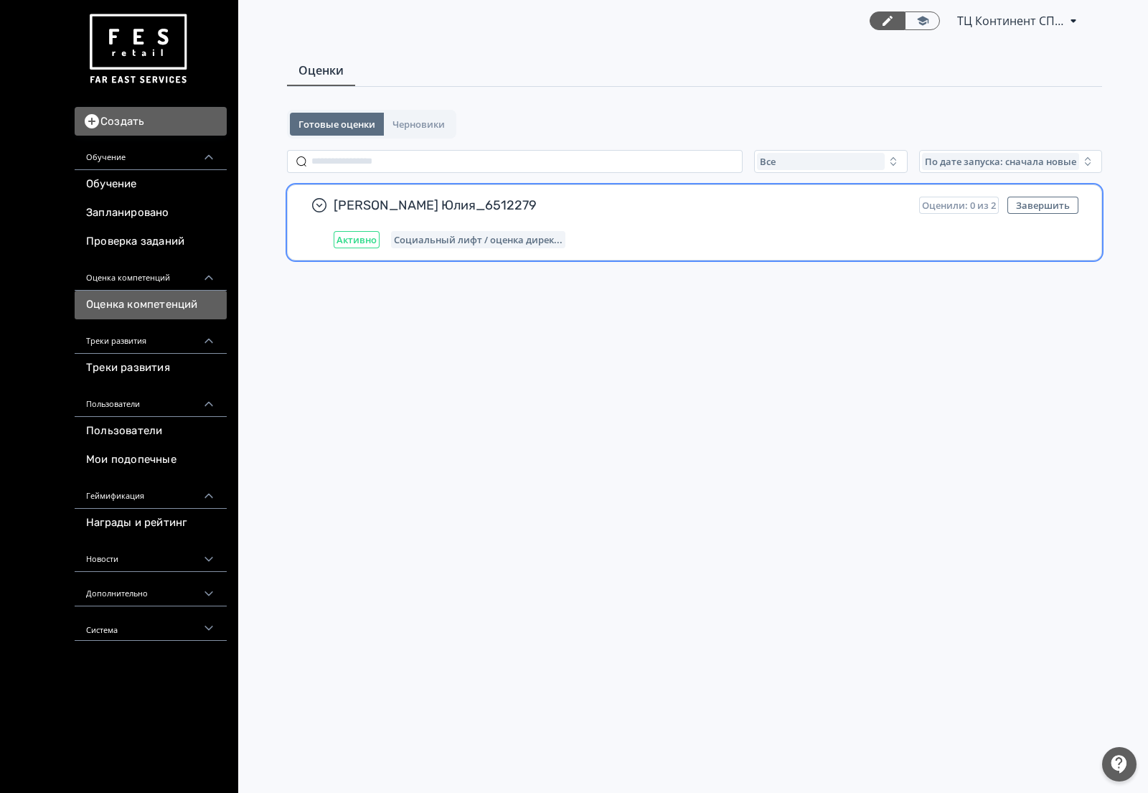
click at [630, 204] on span "[PERSON_NAME] Юлия_6512279" at bounding box center [621, 205] width 574 height 17
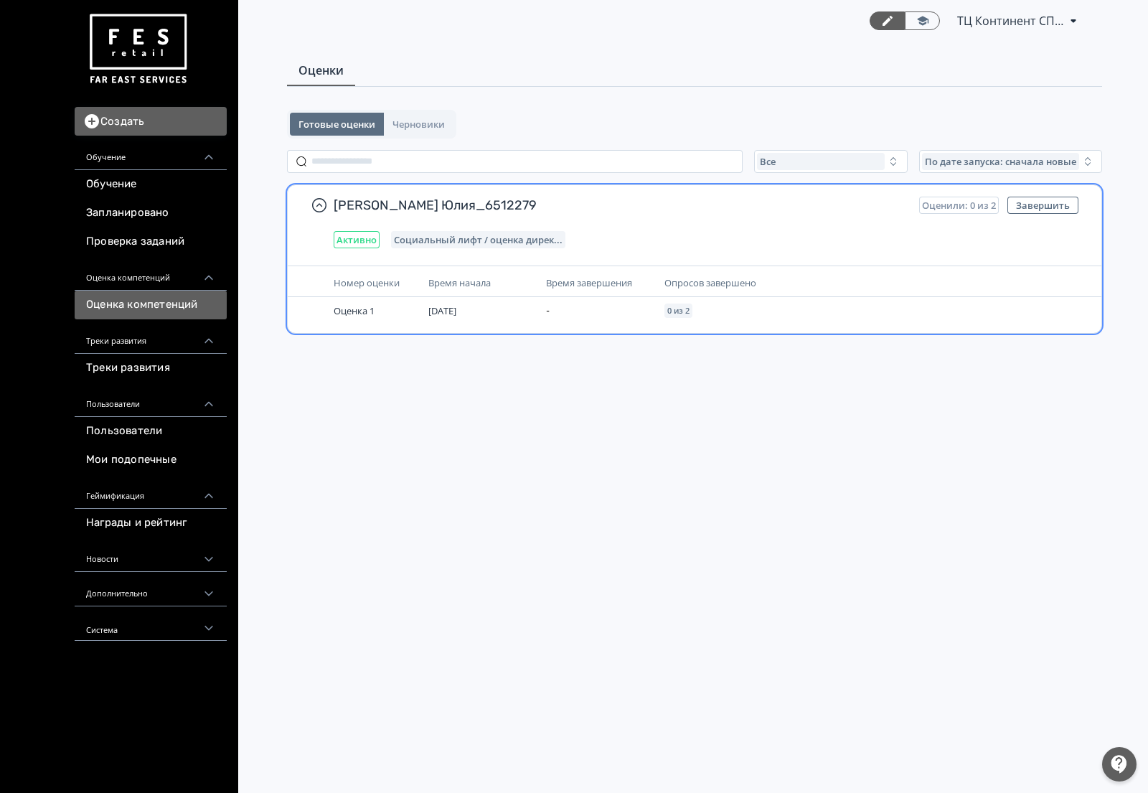
click at [512, 278] on div "Время начала" at bounding box center [481, 283] width 106 height 16
click at [468, 235] on span "Социальный лифт / оценка дирек..." at bounding box center [478, 239] width 169 height 11
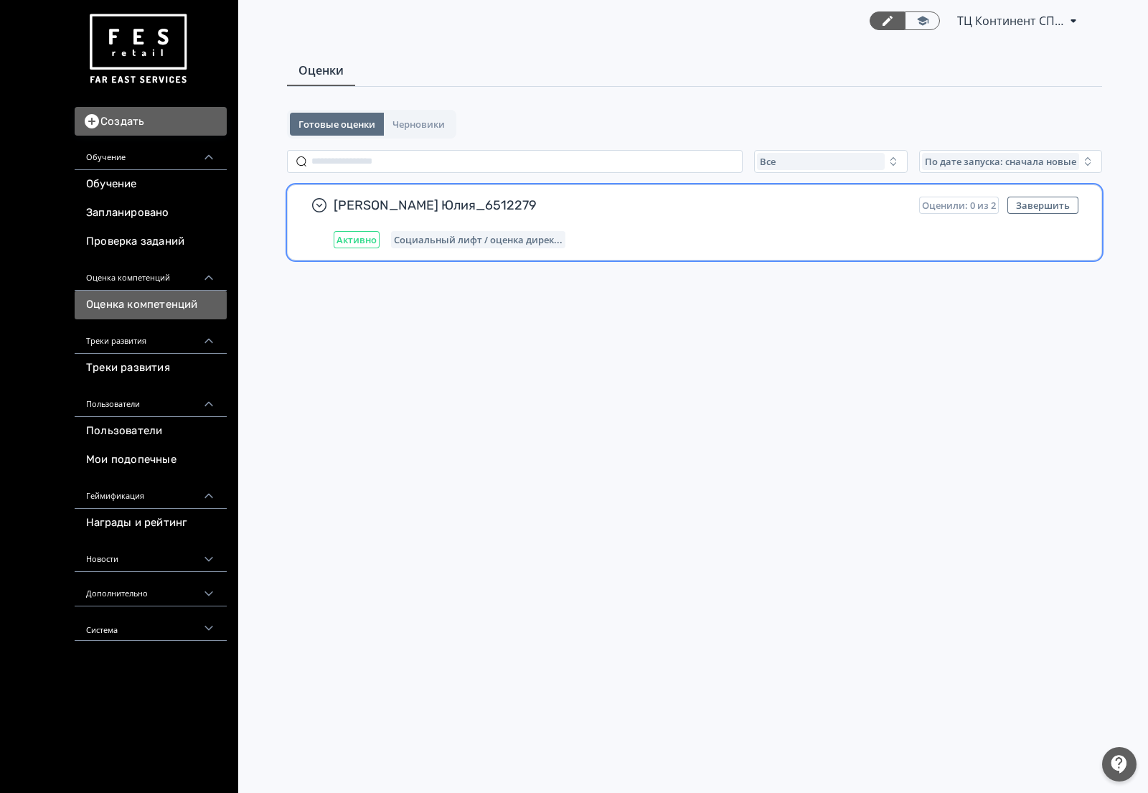
click at [468, 235] on span "Социальный лифт / оценка дирек..." at bounding box center [478, 239] width 169 height 11
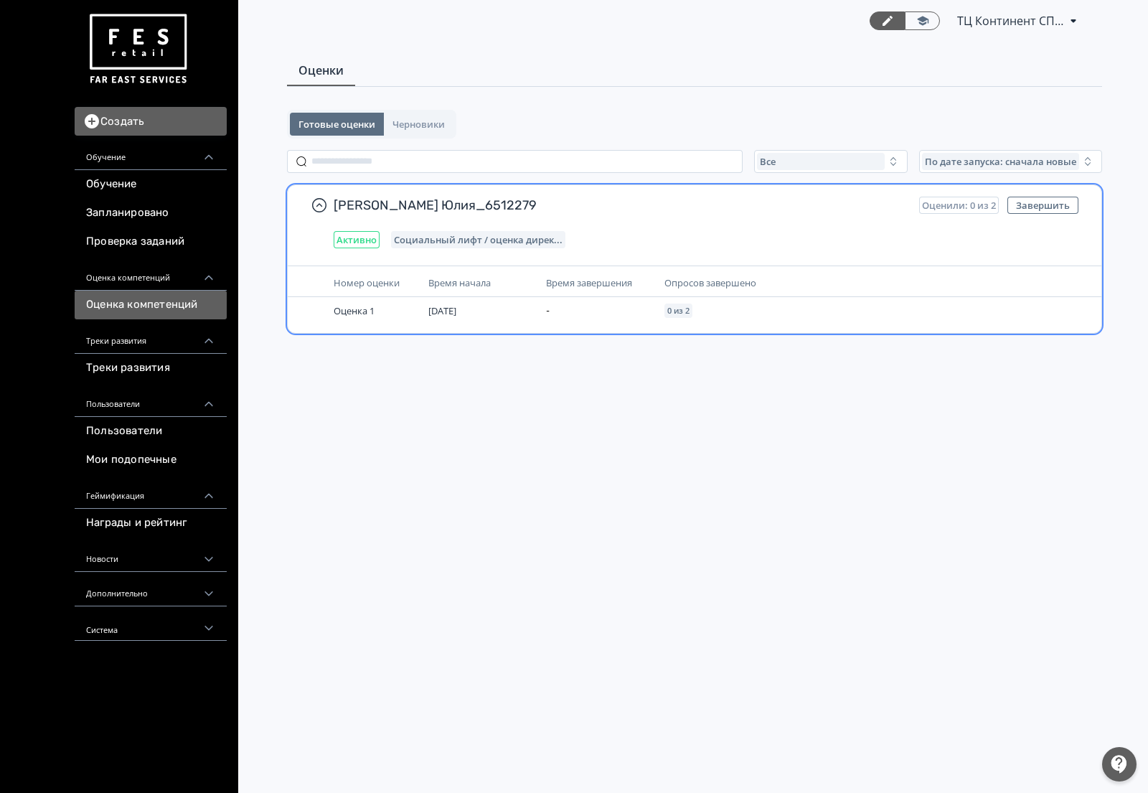
click at [337, 239] on span "Активно" at bounding box center [356, 239] width 40 height 11
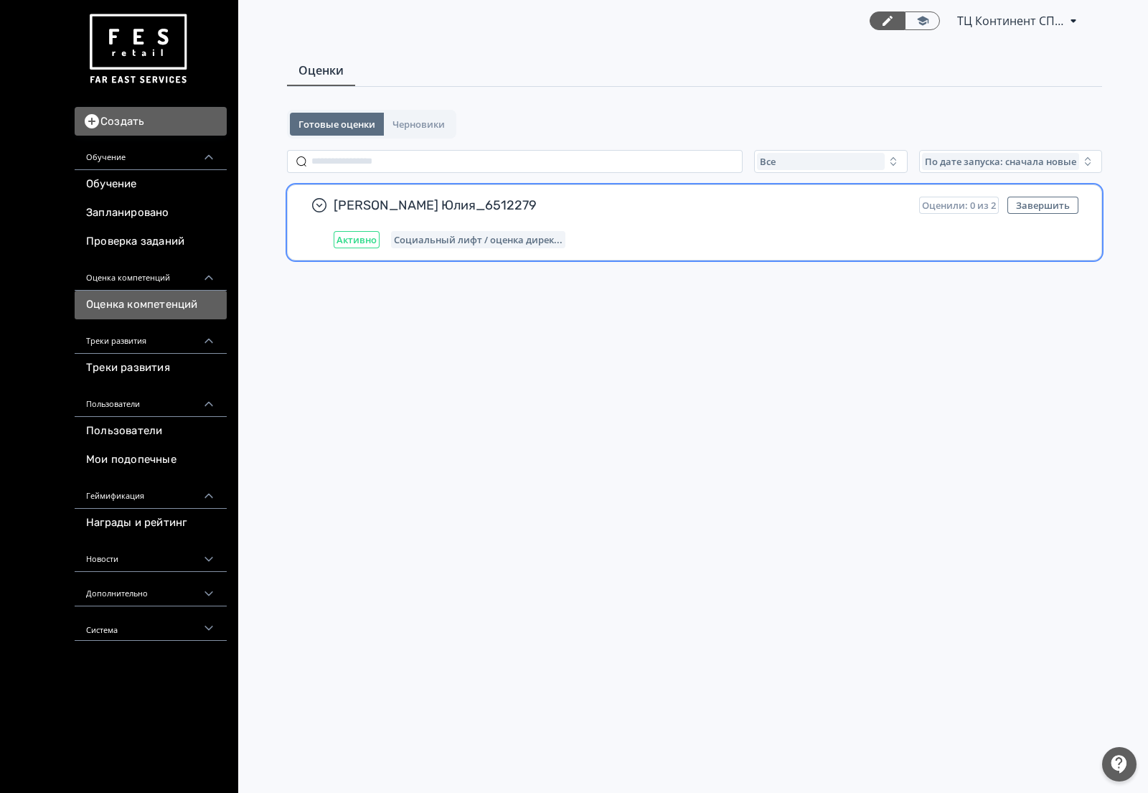
click at [337, 239] on span "Активно" at bounding box center [356, 239] width 40 height 11
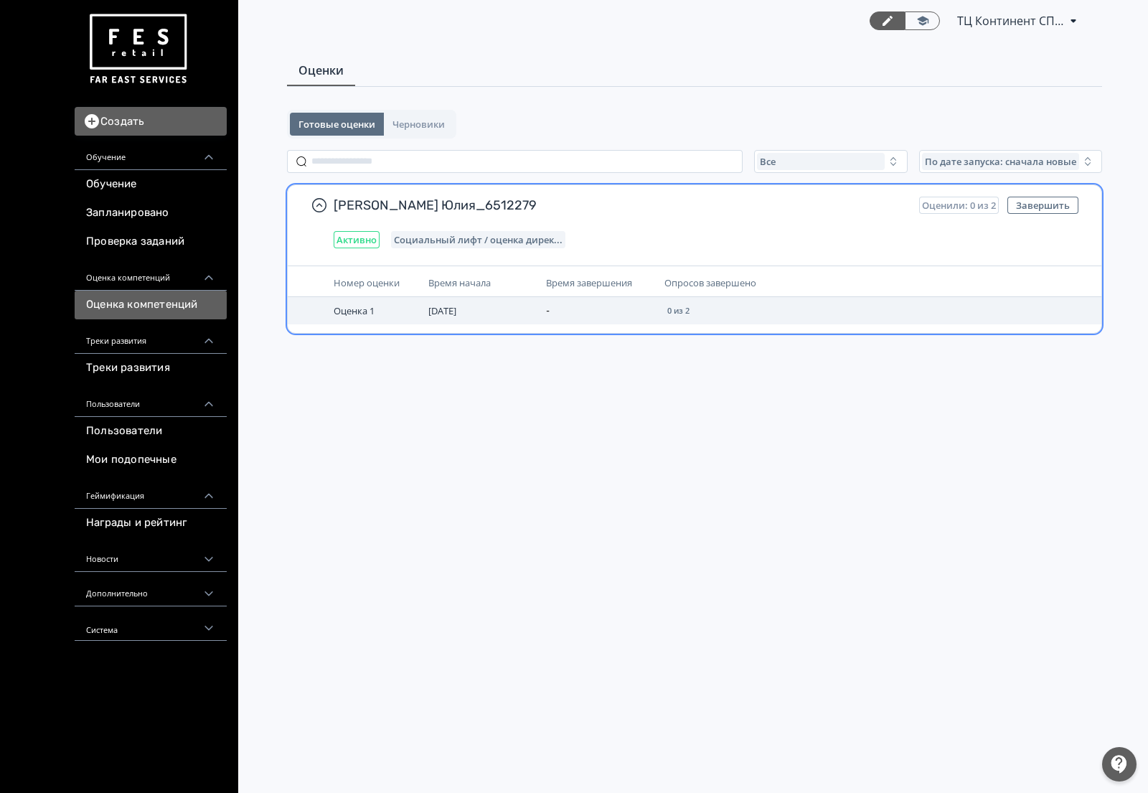
click at [342, 318] on td "Оценка 1" at bounding box center [375, 310] width 95 height 27
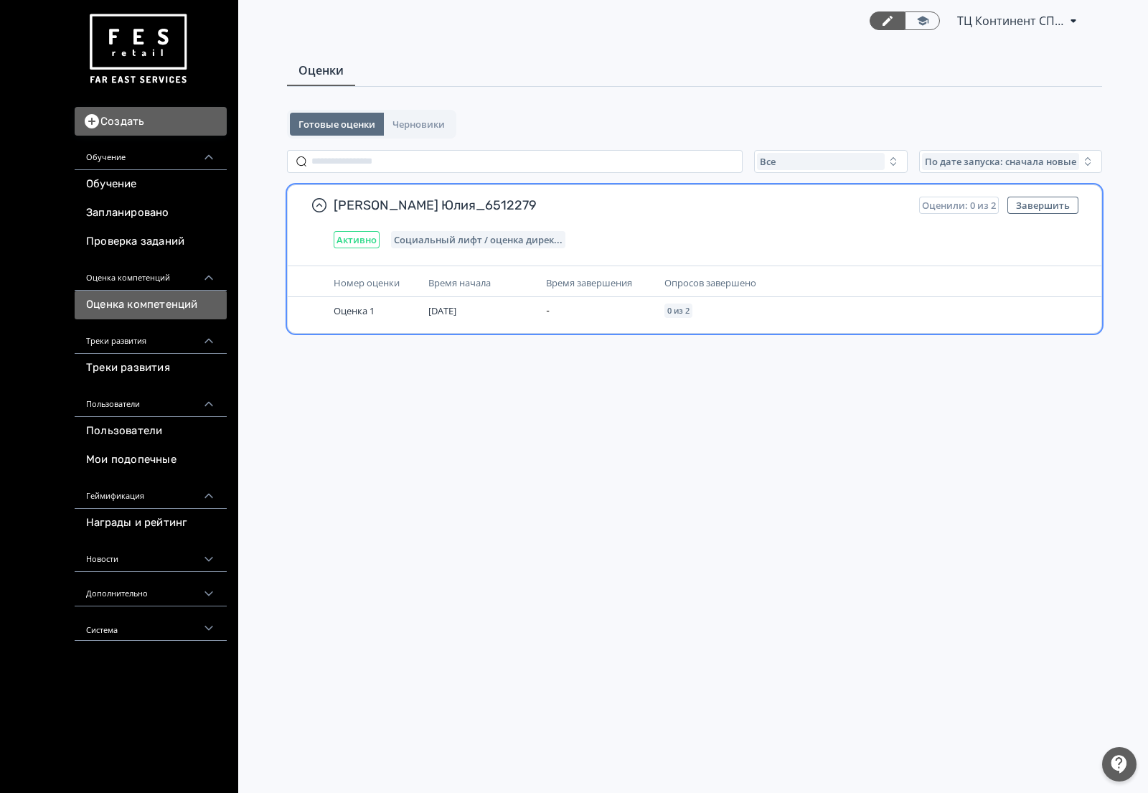
click at [364, 281] on span "Номер оценки" at bounding box center [367, 282] width 66 height 13
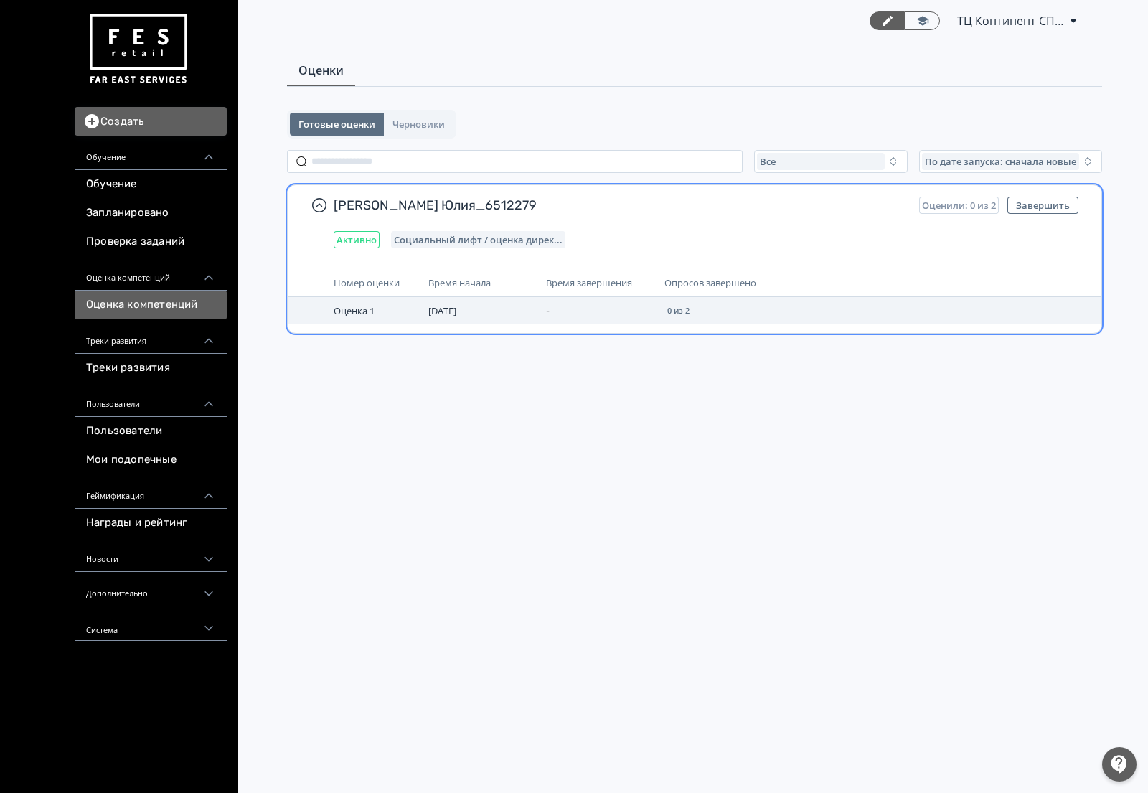
click at [666, 305] on div "0 из 2" at bounding box center [678, 310] width 28 height 14
click at [432, 316] on span "[DATE]" at bounding box center [442, 310] width 28 height 13
click at [626, 301] on td "-" at bounding box center [599, 310] width 118 height 27
click at [675, 305] on div "0 из 2" at bounding box center [678, 310] width 28 height 14
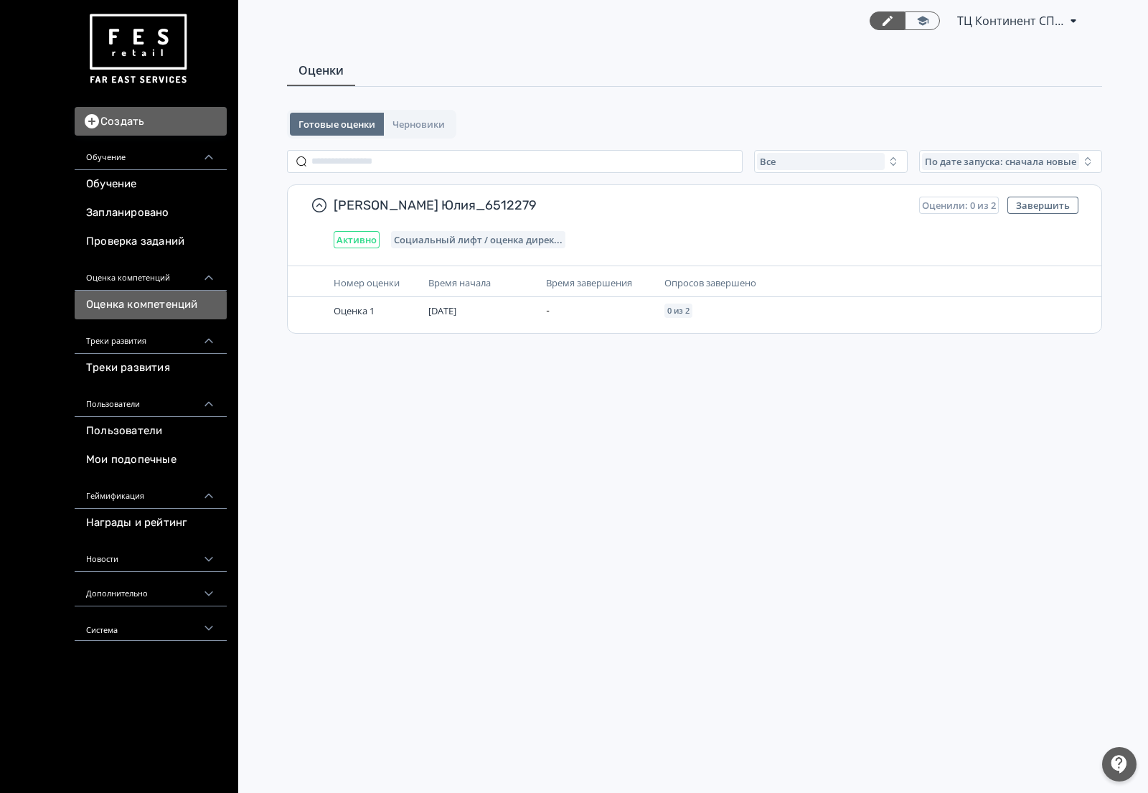
click at [647, 384] on main "Оценки Готовые оценки Черновики Все По дате запуска: сначала новые [PERSON_NAME…" at bounding box center [694, 220] width 907 height 357
click at [174, 368] on link "Треки развития" at bounding box center [151, 368] width 152 height 29
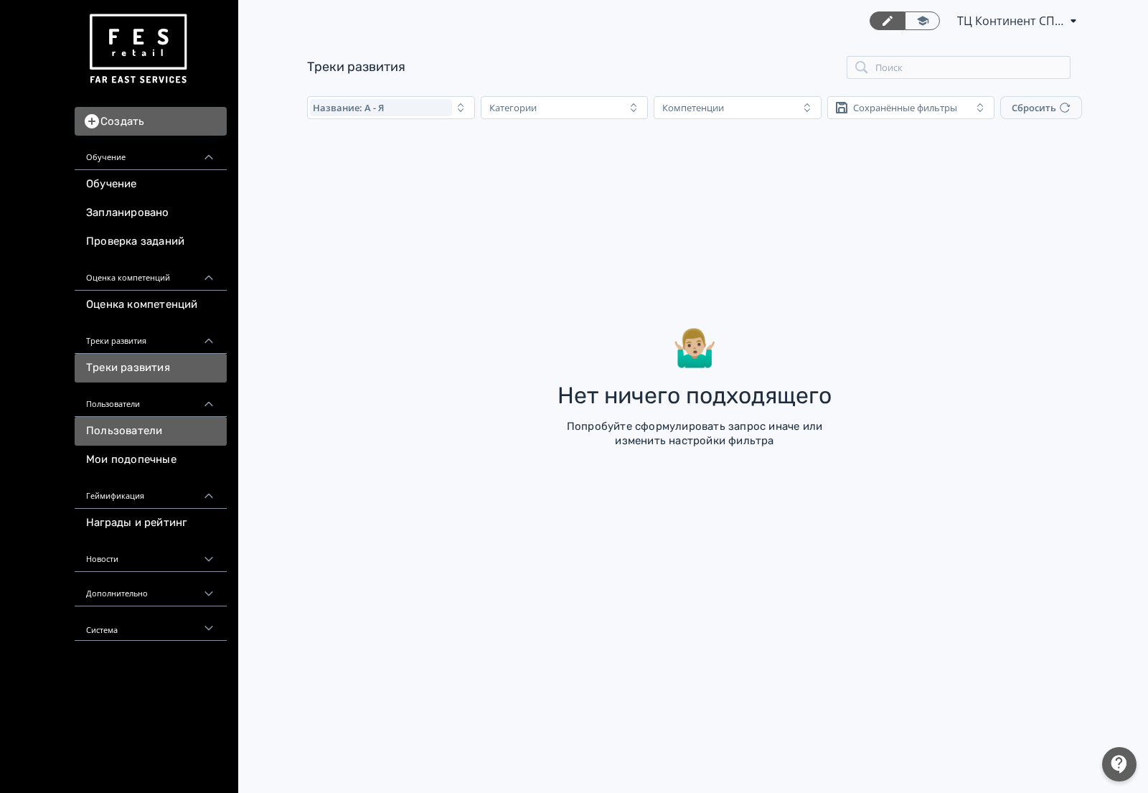
click at [174, 427] on link "Пользователи" at bounding box center [151, 431] width 152 height 29
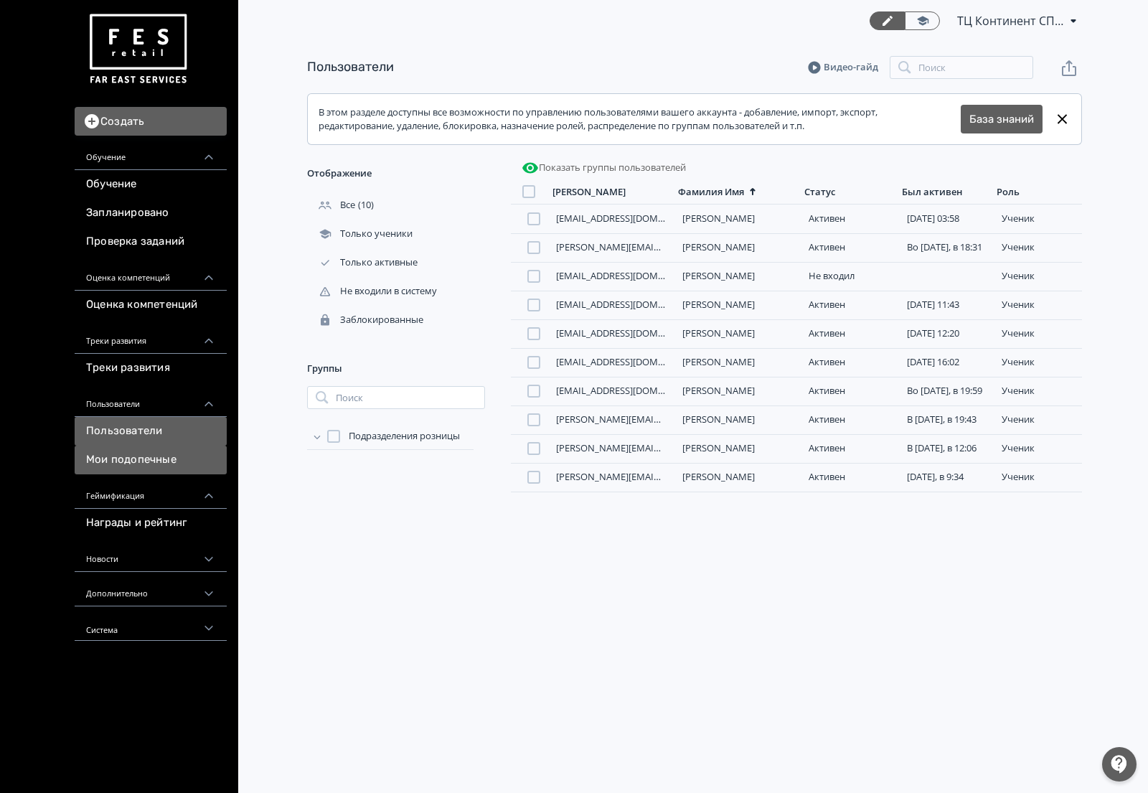
click at [160, 463] on link "Мои подопечные" at bounding box center [151, 460] width 152 height 29
